Goal: Navigation & Orientation: Find specific page/section

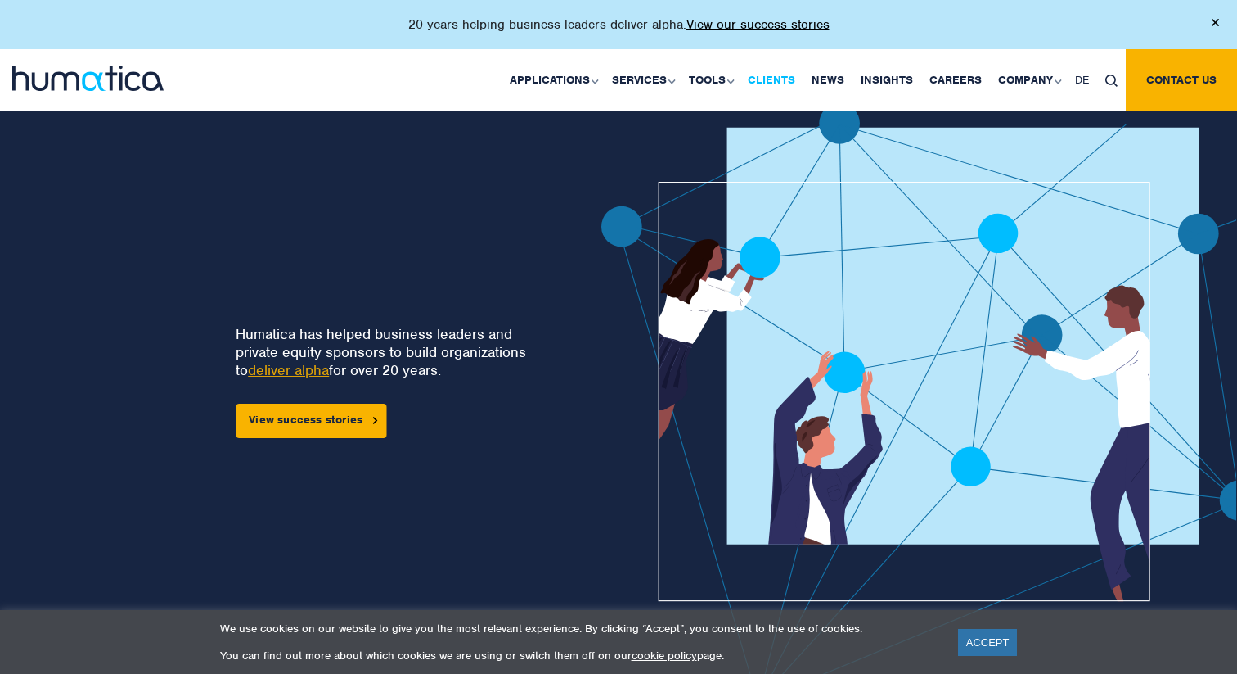
click at [776, 80] on link "Clients" at bounding box center [772, 80] width 64 height 62
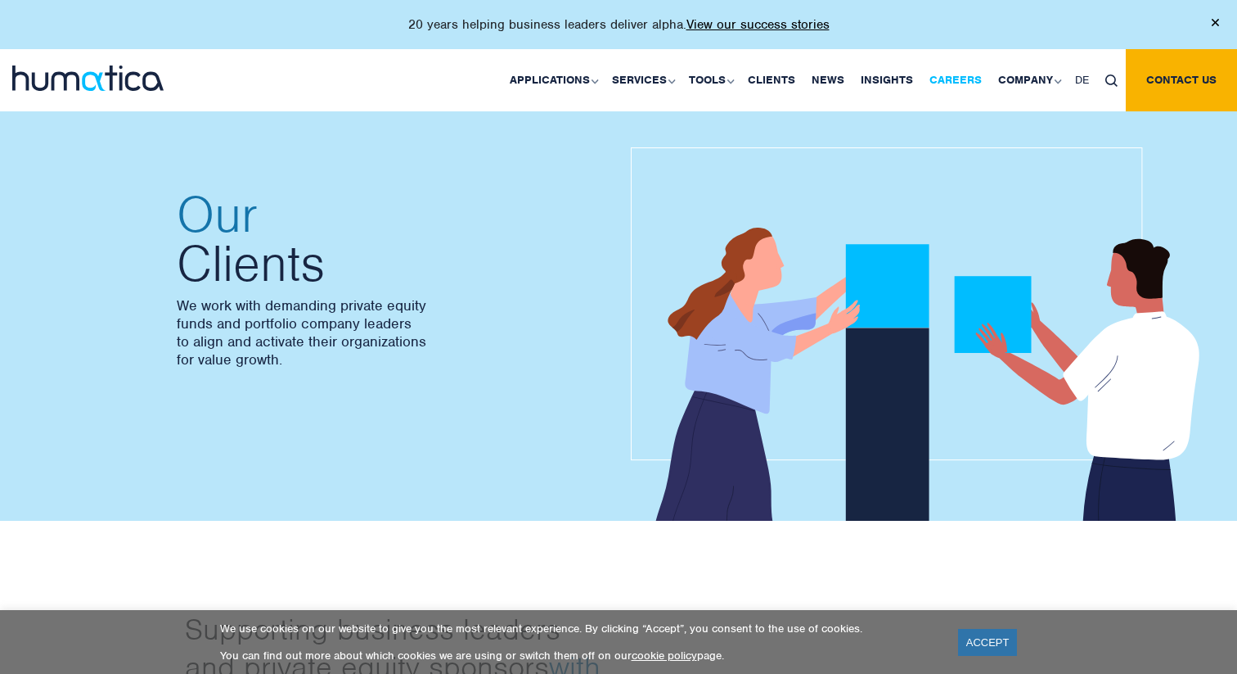
click at [953, 86] on link "Careers" at bounding box center [955, 80] width 69 height 62
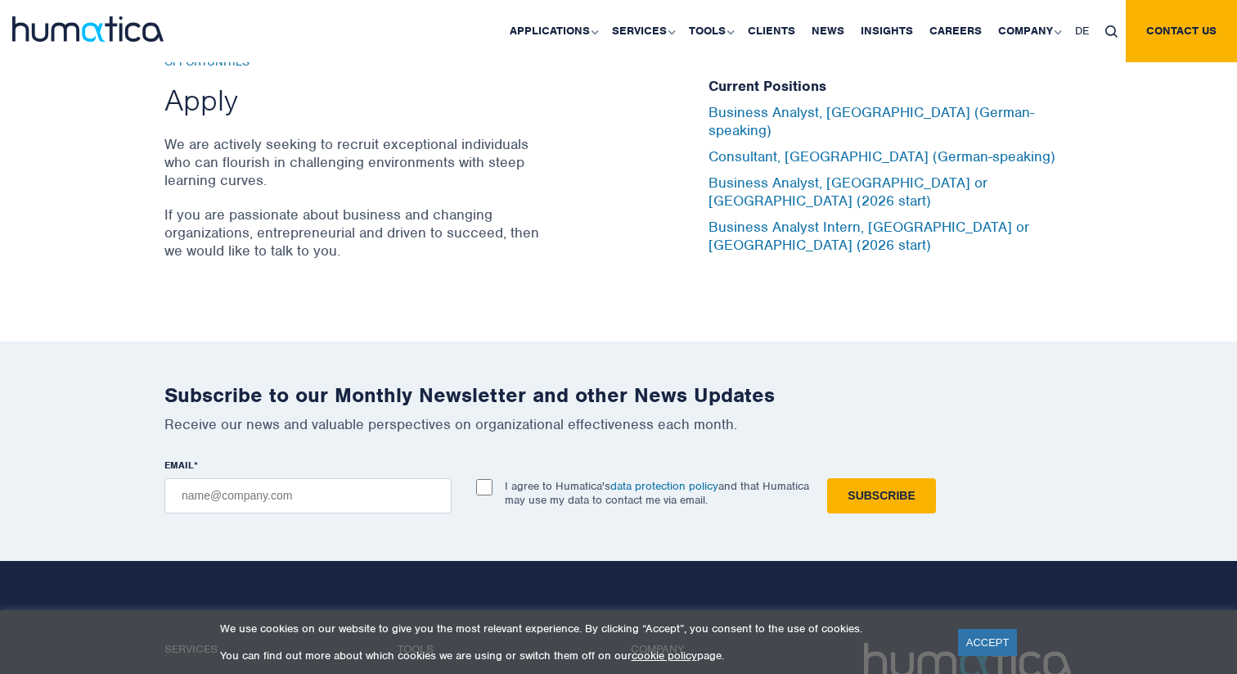
scroll to position [5480, 0]
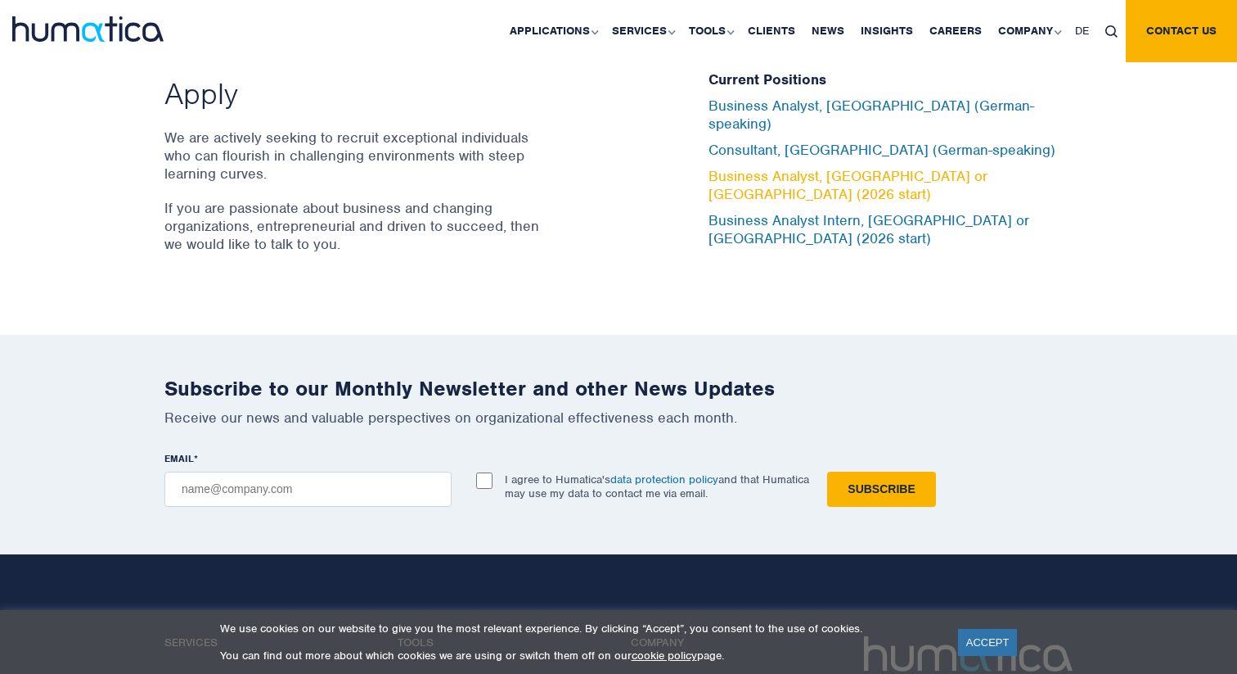
click at [777, 178] on link "Business Analyst, London or Munich (2026 start)" at bounding box center [848, 185] width 279 height 36
